Goal: Entertainment & Leisure: Consume media (video, audio)

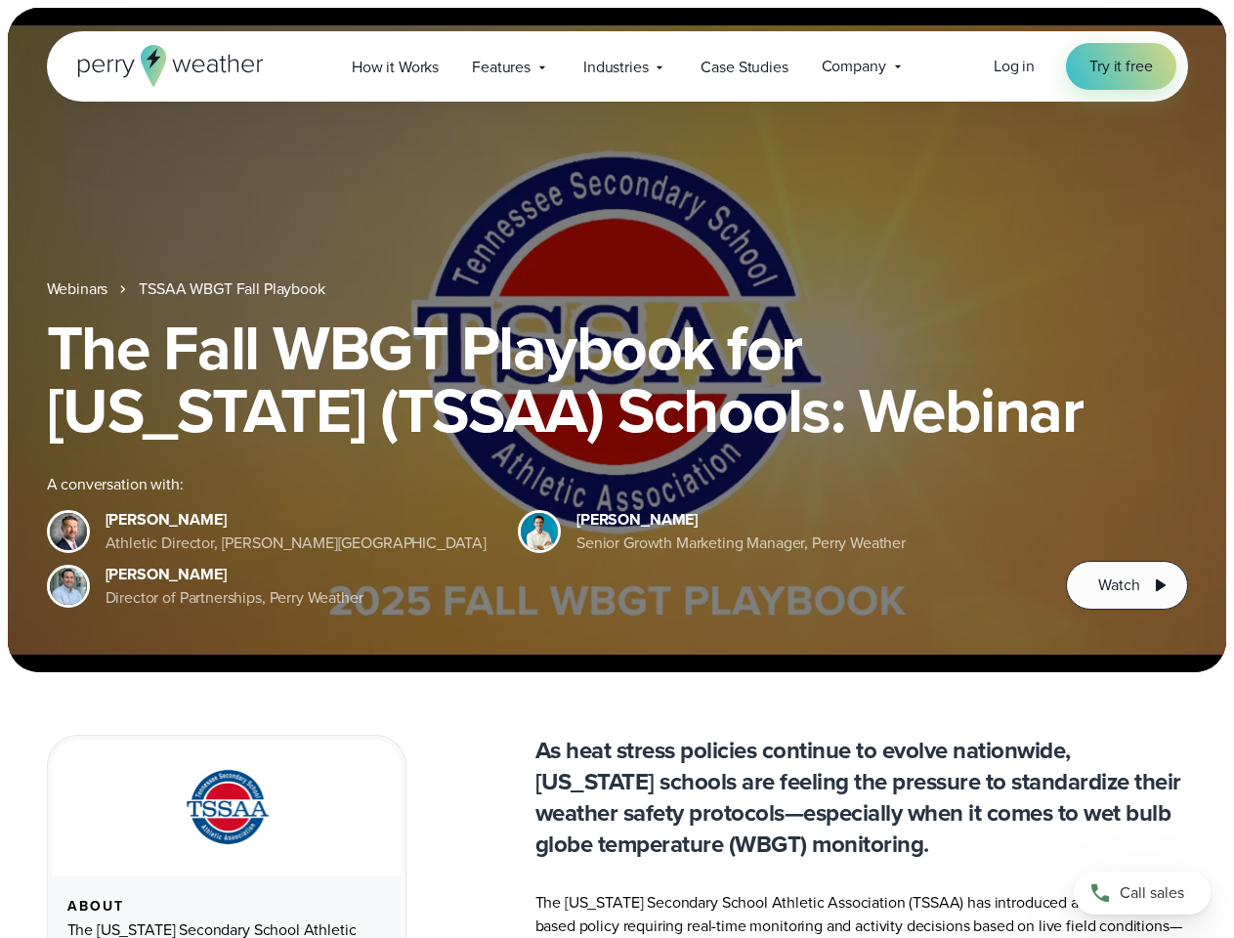
click at [616, 469] on div "The Fall WBGT Playbook for [US_STATE] (TSSAA) Schools: Webinar A conversation w…" at bounding box center [617, 462] width 1141 height 293
click at [616, 66] on span "Industries" at bounding box center [615, 67] width 64 height 23
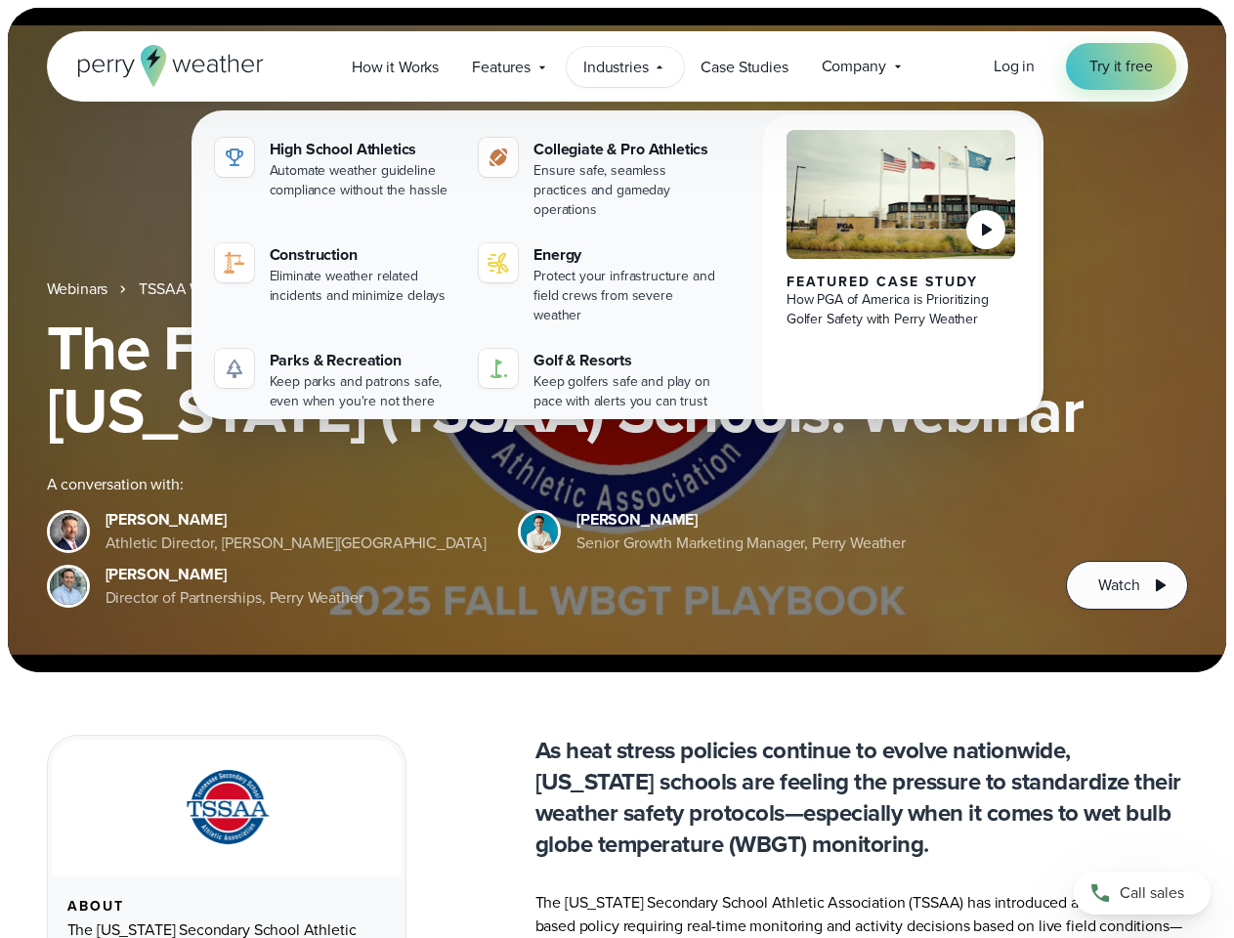
click at [616, 340] on h1 "The Fall WBGT Playbook for [US_STATE] (TSSAA) Schools: Webinar" at bounding box center [617, 378] width 1141 height 125
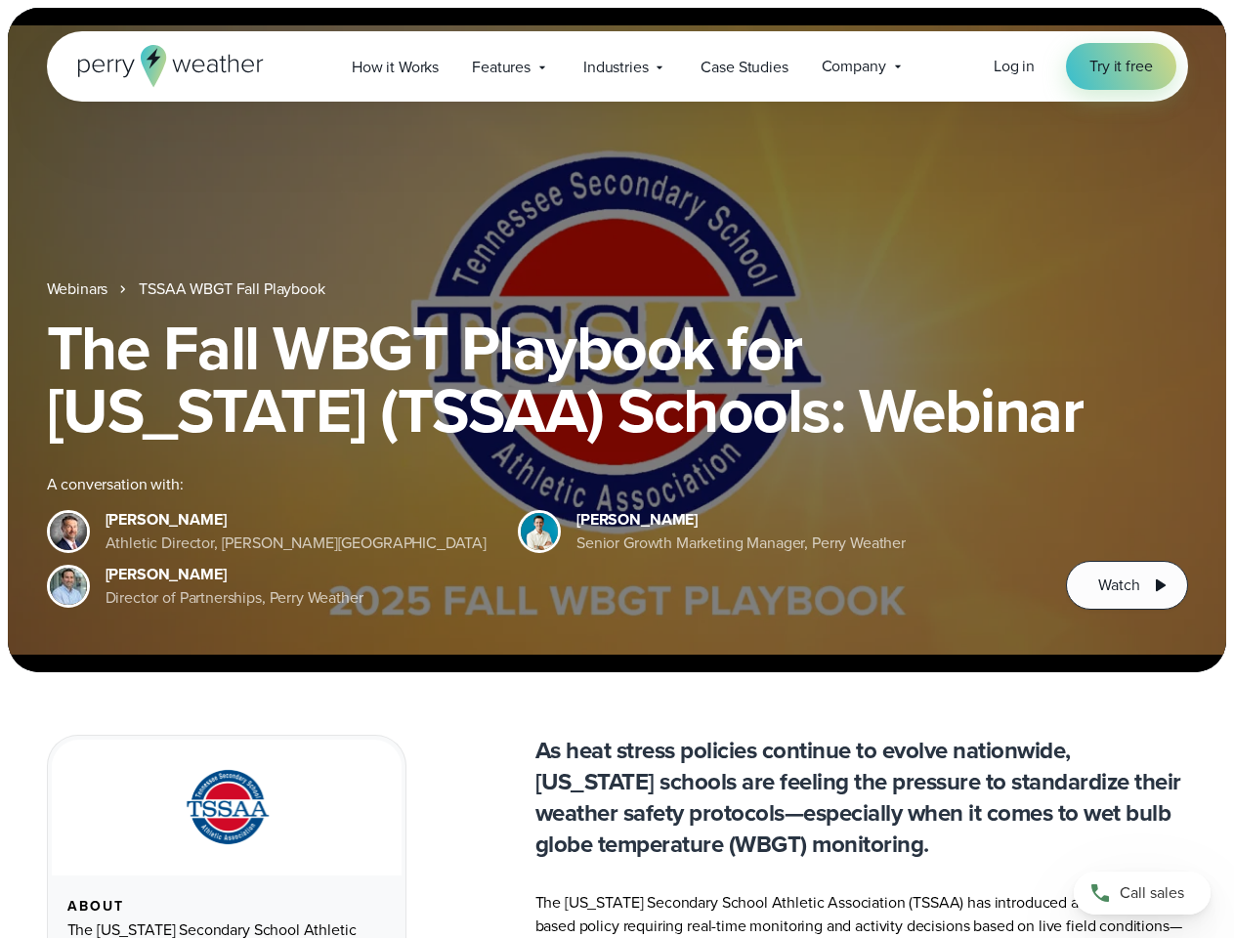
click at [233, 289] on link "TSSAA WBGT Fall Playbook" at bounding box center [232, 288] width 186 height 23
click at [1126, 585] on span "Watch" at bounding box center [1118, 584] width 41 height 23
